Goal: Information Seeking & Learning: Learn about a topic

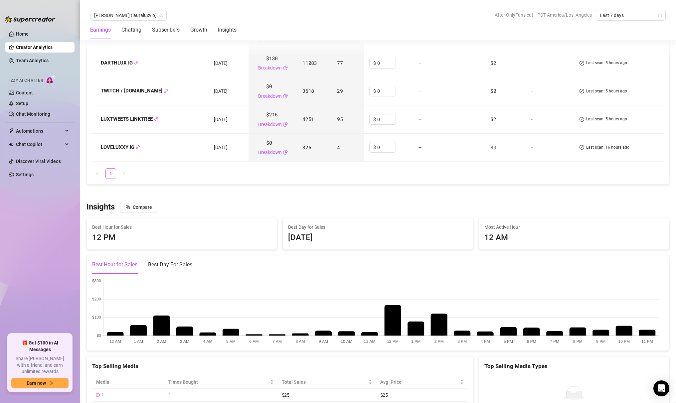
scroll to position [415, 0]
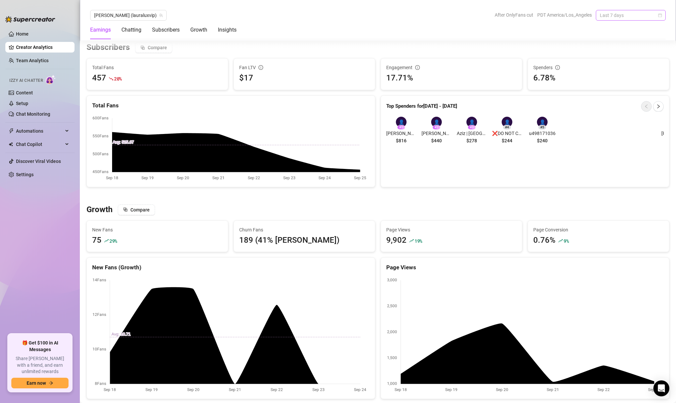
click at [642, 16] on span "Last 7 days" at bounding box center [631, 15] width 62 height 10
click at [628, 50] on div "Last 30 days" at bounding box center [630, 49] width 59 height 7
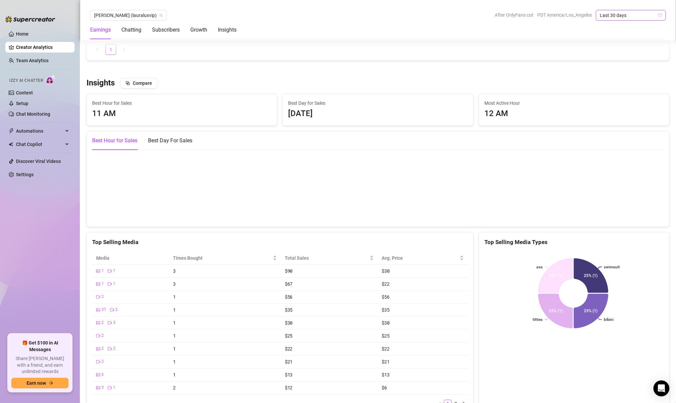
scroll to position [1046, 0]
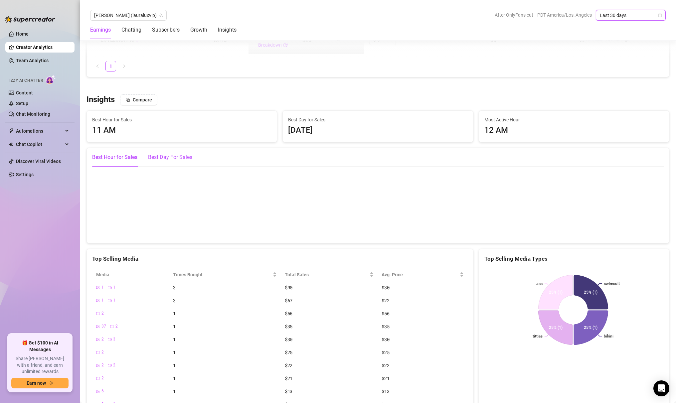
click at [162, 156] on div "Best Day For Sales" at bounding box center [170, 157] width 44 height 8
click at [108, 159] on div "Best Hour for Sales" at bounding box center [114, 157] width 45 height 8
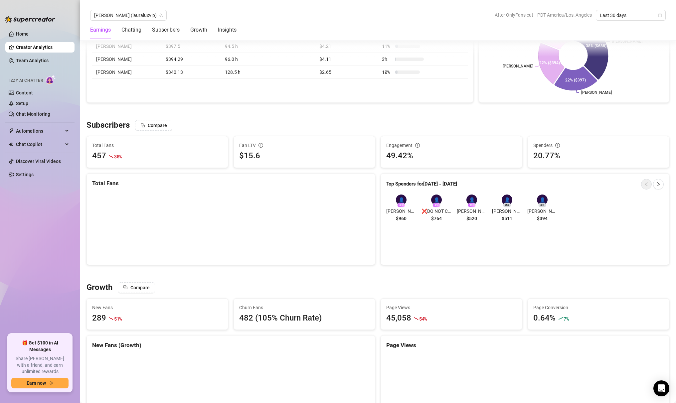
scroll to position [0, 0]
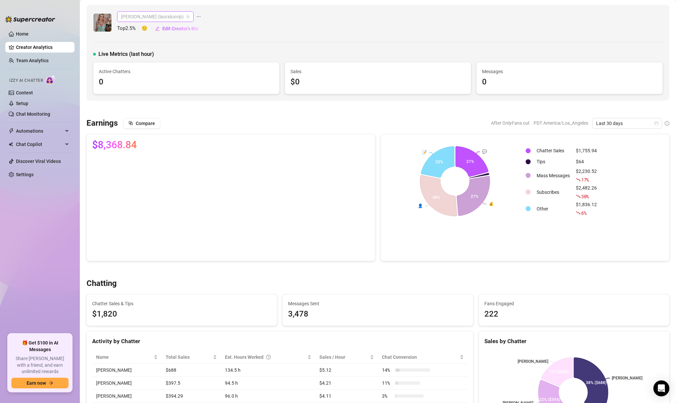
click at [159, 18] on span "[PERSON_NAME] (lauraluxvip)" at bounding box center [155, 17] width 69 height 10
click at [171, 66] on span "( lauralux )" at bounding box center [181, 64] width 20 height 7
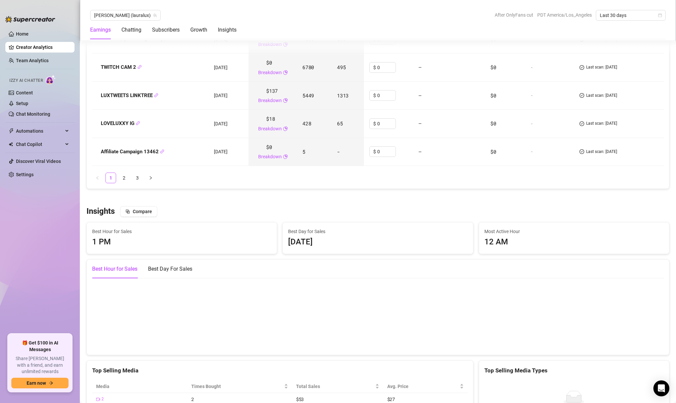
scroll to position [991, 0]
click at [29, 35] on link "Home" at bounding box center [22, 33] width 13 height 5
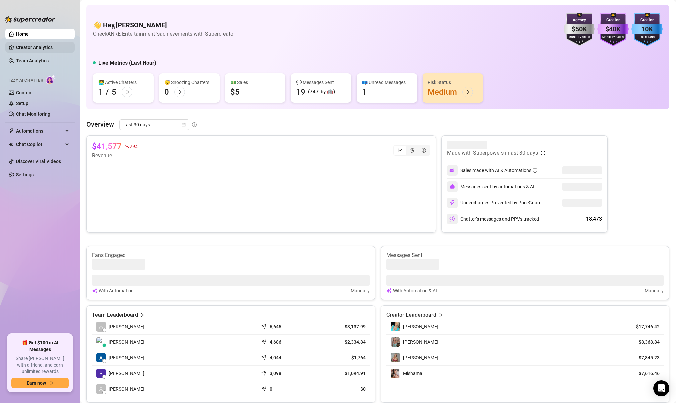
click at [53, 45] on link "Creator Analytics" at bounding box center [42, 47] width 53 height 11
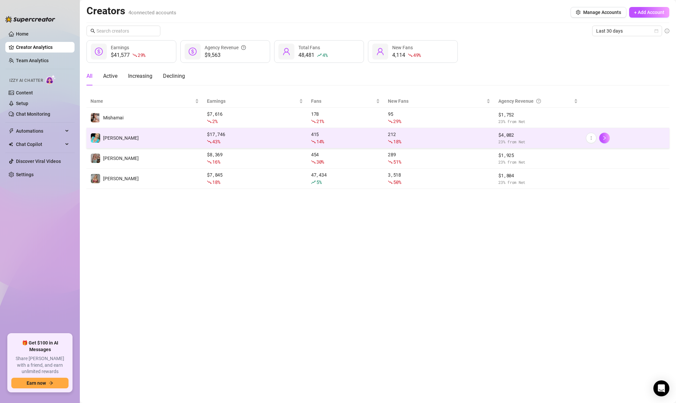
click at [138, 136] on td "[PERSON_NAME]" at bounding box center [144, 138] width 116 height 20
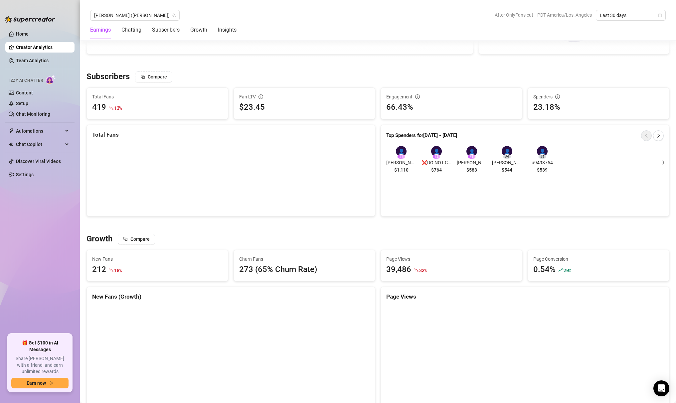
scroll to position [384, 0]
click at [660, 13] on icon "calendar" at bounding box center [660, 15] width 4 height 4
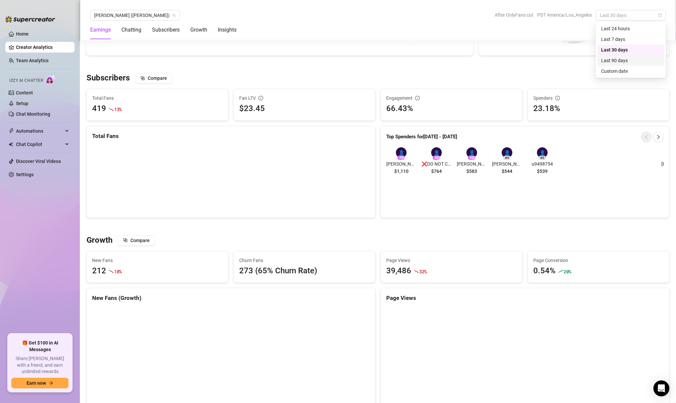
click at [645, 58] on div "Last 90 days" at bounding box center [630, 60] width 59 height 7
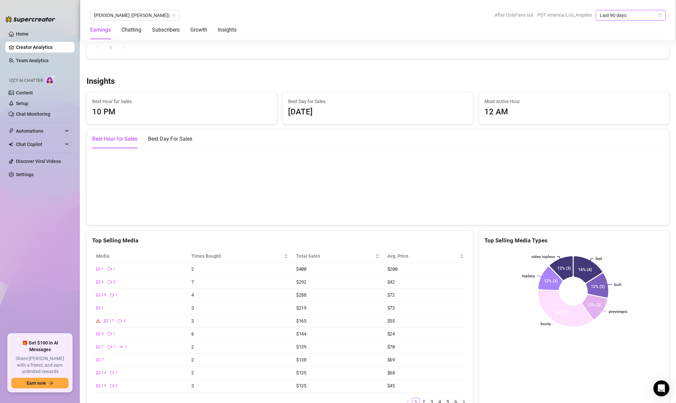
scroll to position [908, 0]
click at [421, 117] on div "[DATE]" at bounding box center [377, 111] width 179 height 13
click at [414, 106] on div "[DATE]" at bounding box center [377, 111] width 179 height 13
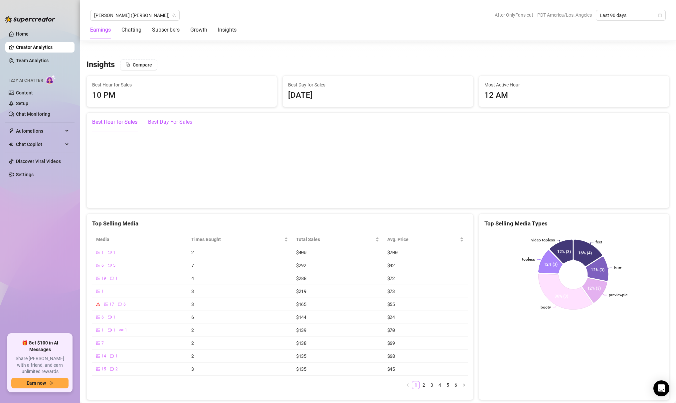
scroll to position [895, 0]
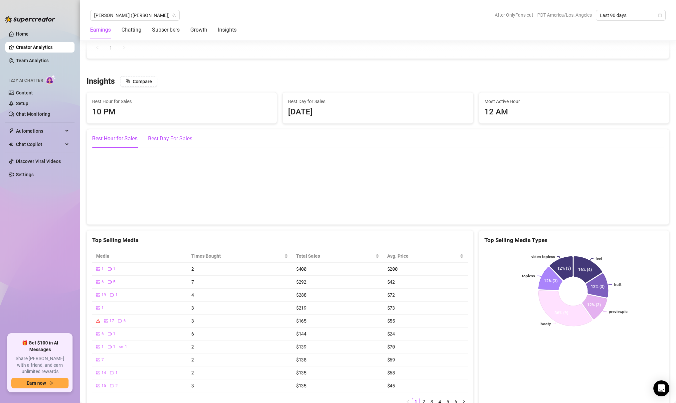
click at [155, 140] on div "Best Day For Sales" at bounding box center [170, 139] width 44 height 8
click at [106, 140] on div "Best Hour for Sales" at bounding box center [114, 139] width 45 height 8
